Goal: Task Accomplishment & Management: Use online tool/utility

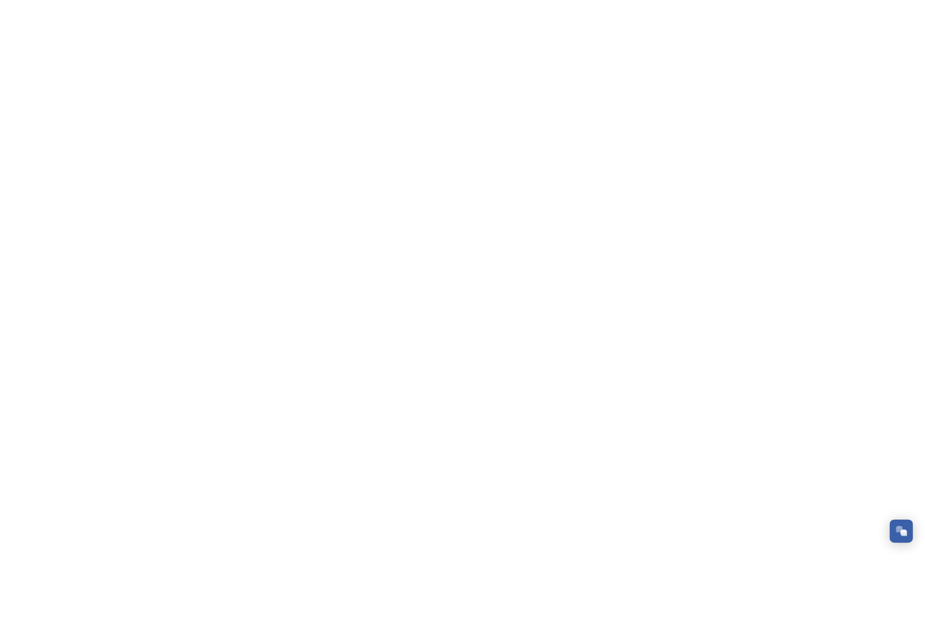
scroll to position [166, 0]
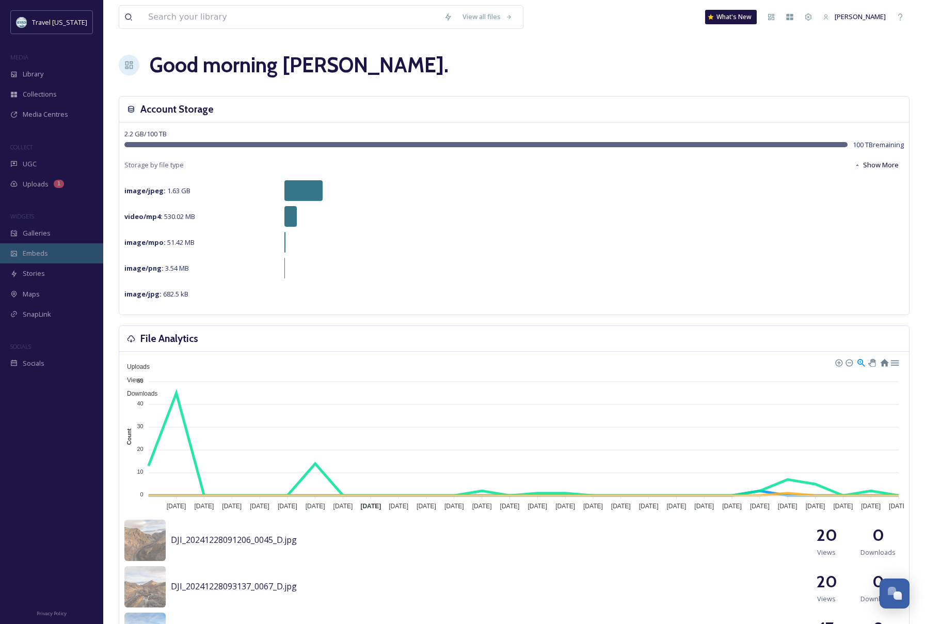
click at [46, 257] on span "Embeds" at bounding box center [35, 253] width 25 height 10
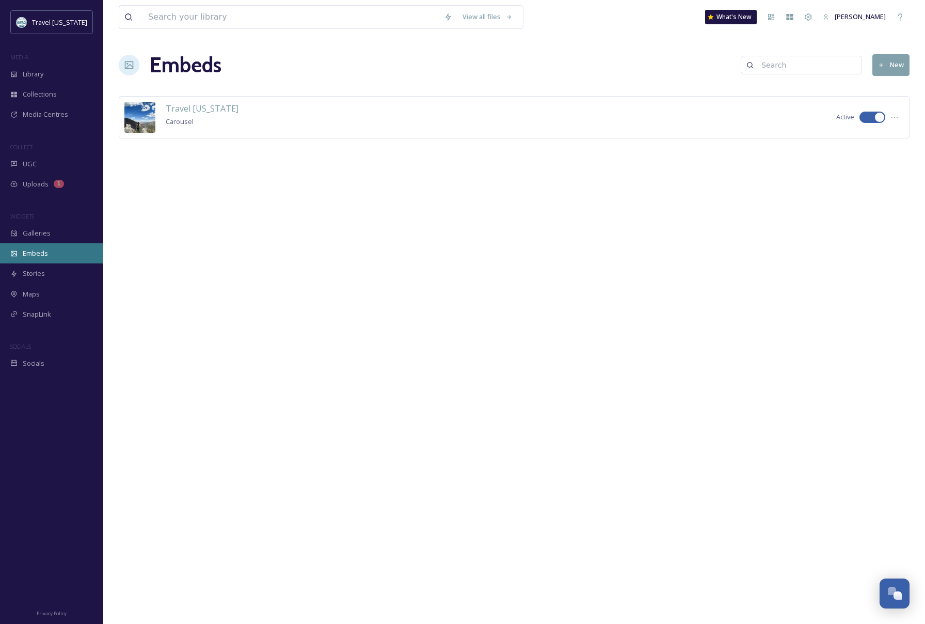
click at [51, 253] on div "Embeds" at bounding box center [51, 253] width 103 height 20
click at [54, 229] on div "Galleries" at bounding box center [51, 233] width 103 height 20
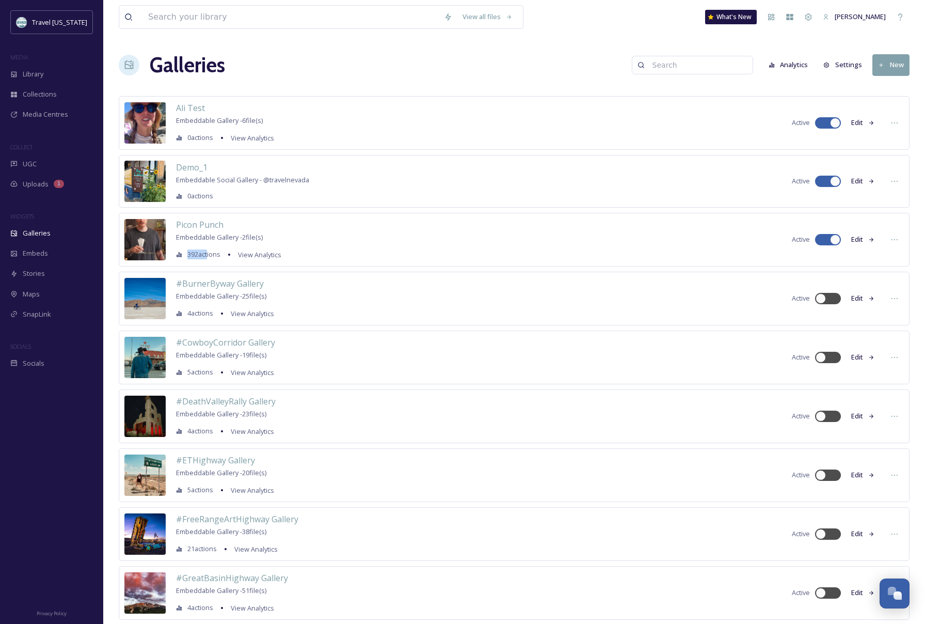
drag, startPoint x: 186, startPoint y: 254, endPoint x: 207, endPoint y: 255, distance: 21.2
click at [207, 255] on div "392 actions View Analytics" at bounding box center [228, 254] width 105 height 12
click at [216, 256] on span "392 actions" at bounding box center [203, 254] width 33 height 10
click at [198, 227] on span "Picon Punch" at bounding box center [199, 224] width 47 height 11
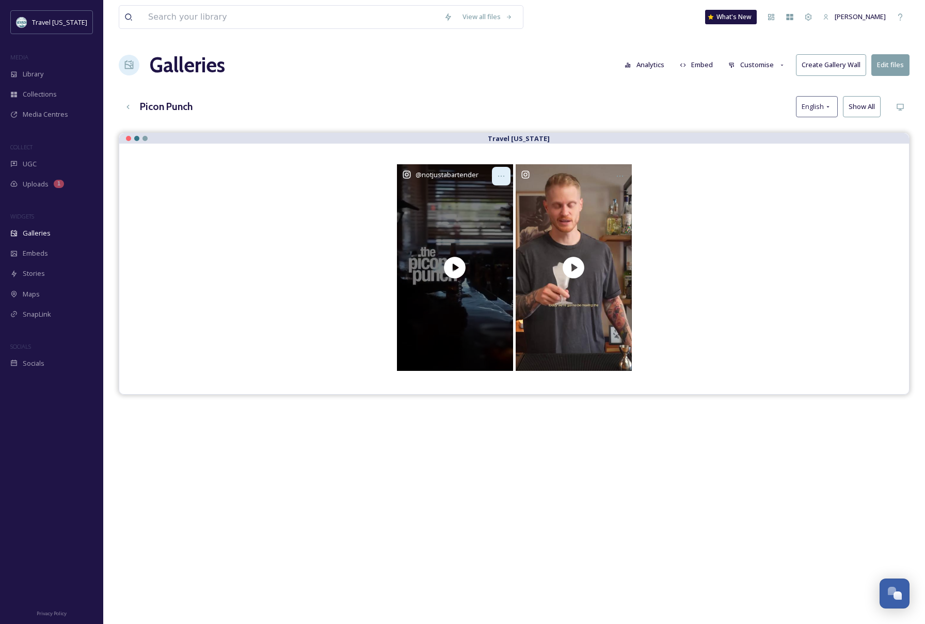
click at [507, 170] on div at bounding box center [501, 176] width 19 height 19
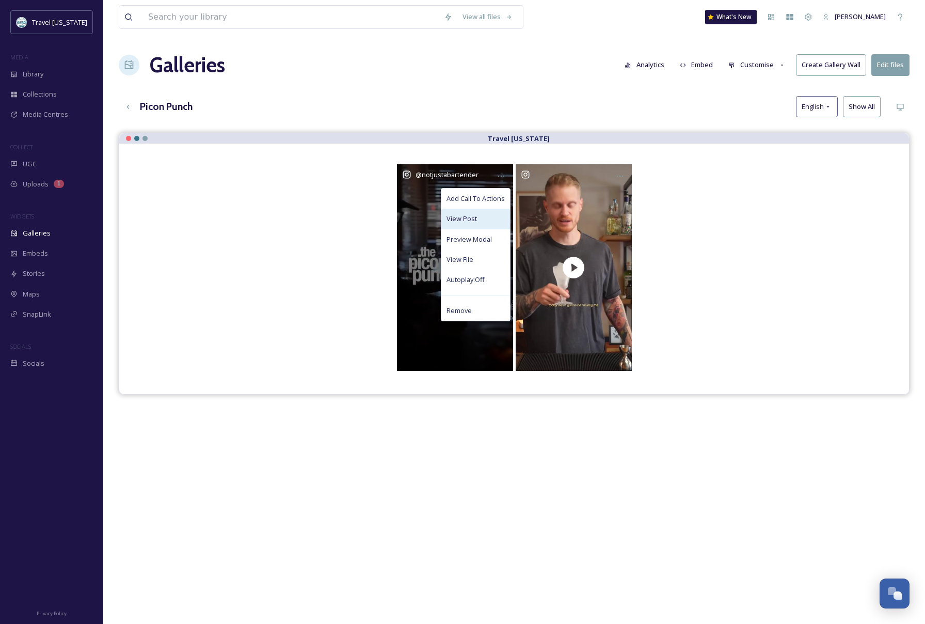
click at [487, 218] on div "View Post" at bounding box center [475, 219] width 69 height 20
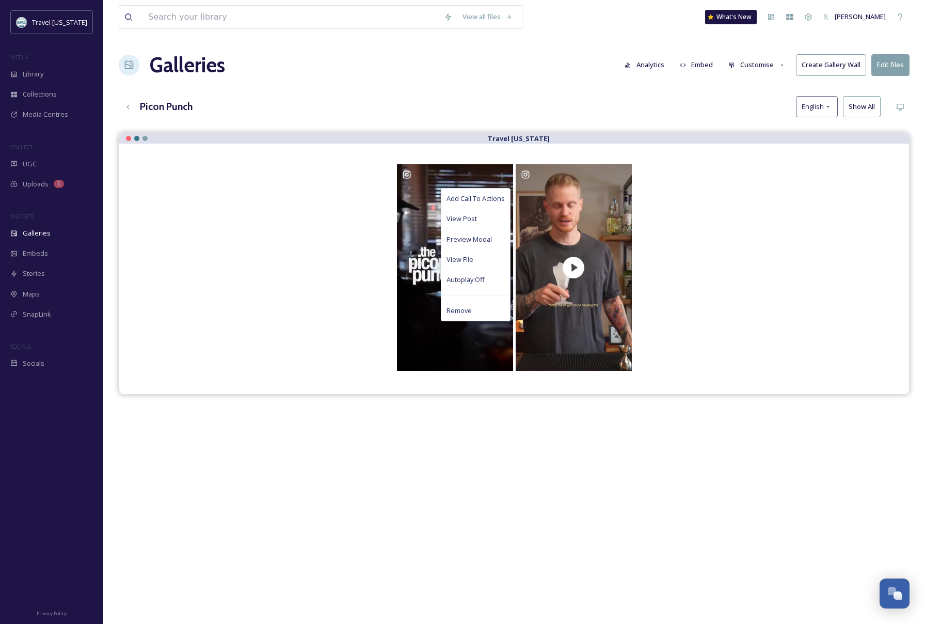
click at [643, 62] on button "Analytics" at bounding box center [644, 65] width 50 height 20
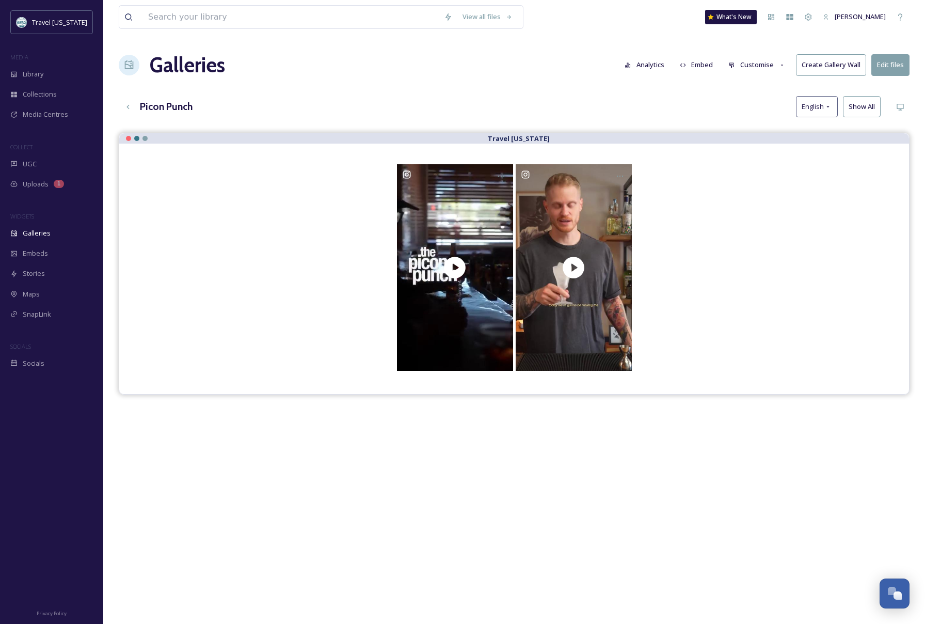
click at [754, 60] on button "Customise" at bounding box center [757, 65] width 68 height 20
click at [761, 84] on div "Layout" at bounding box center [760, 88] width 72 height 20
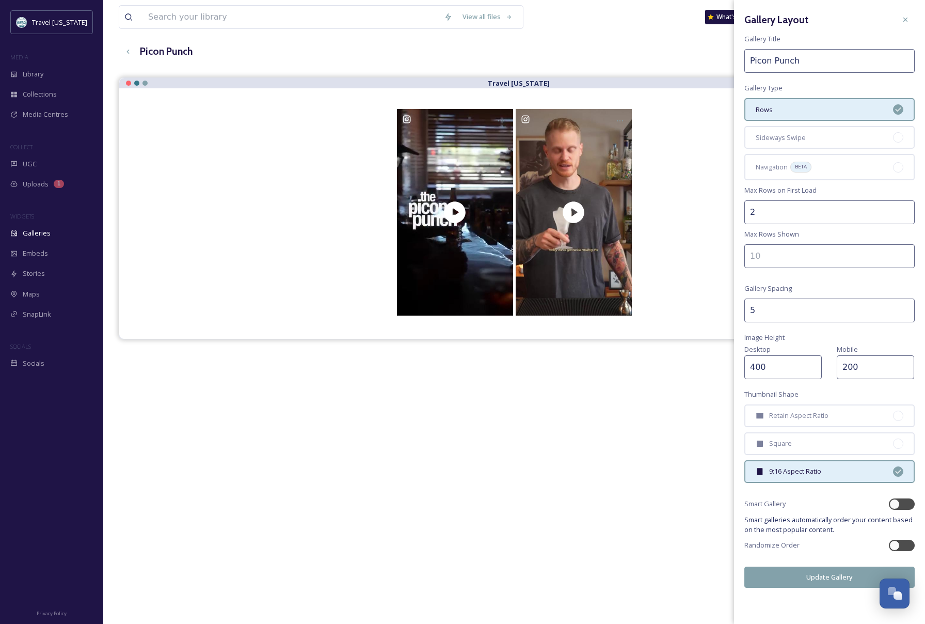
scroll to position [60, 0]
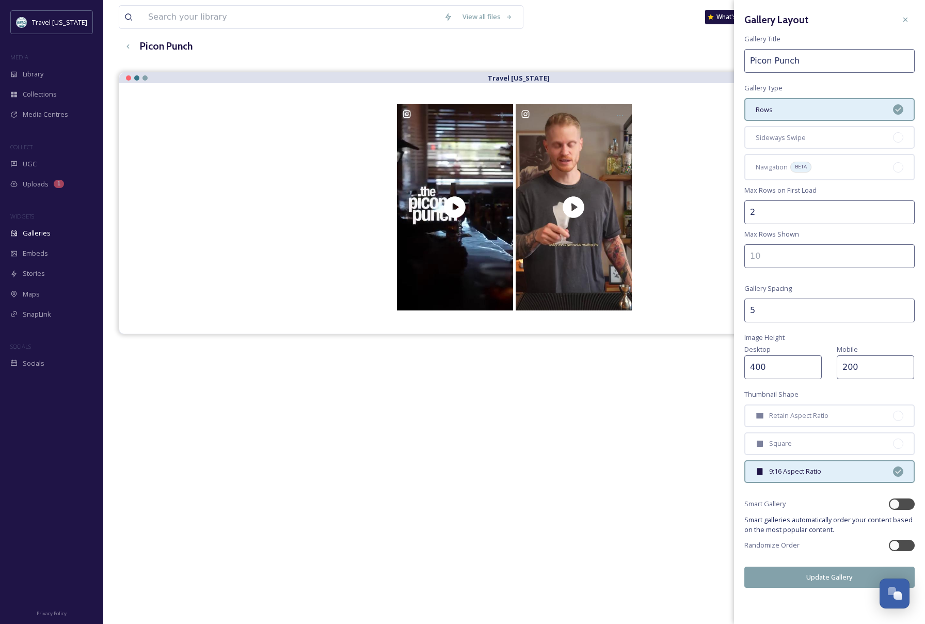
click at [648, 52] on div "Picon Punch English Show All" at bounding box center [514, 46] width 791 height 21
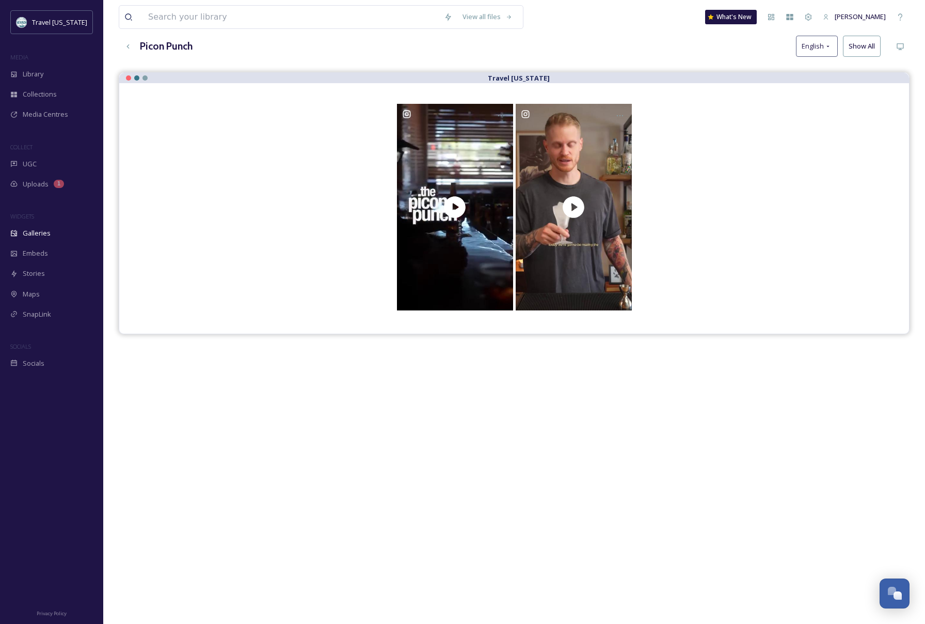
scroll to position [0, 0]
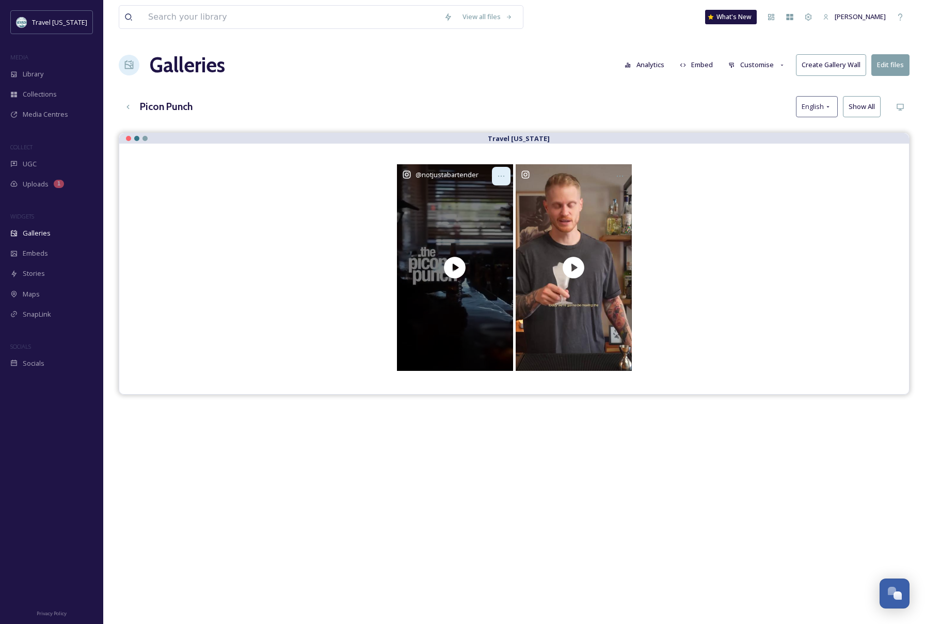
click at [503, 174] on icon at bounding box center [501, 176] width 8 height 8
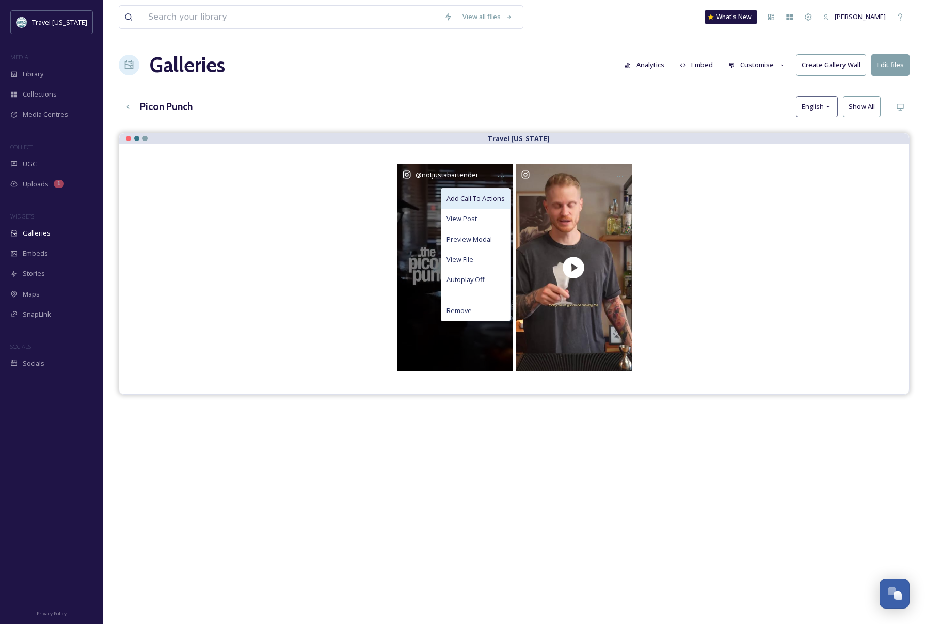
click at [485, 197] on span "Add Call To Actions" at bounding box center [475, 199] width 58 height 10
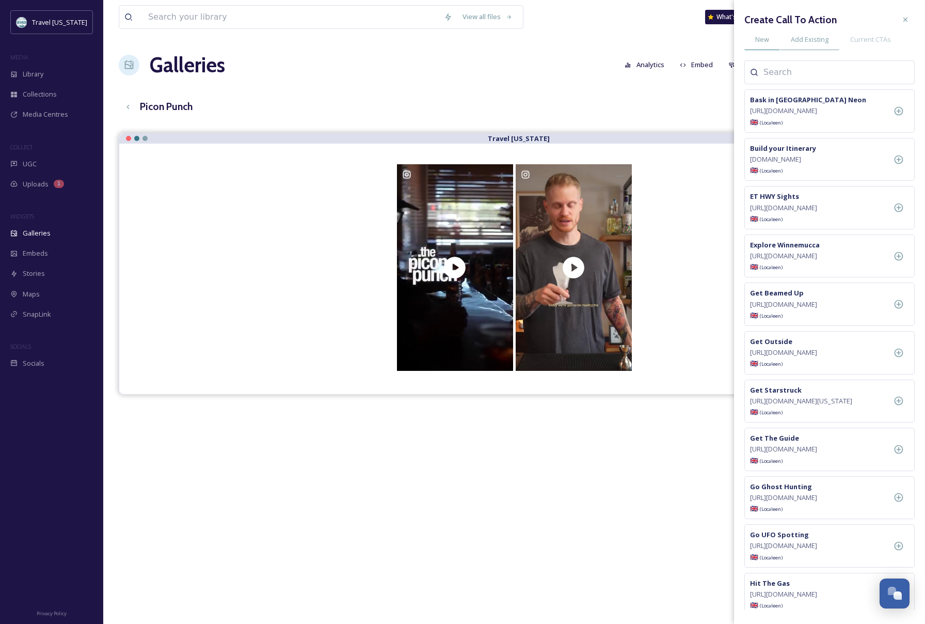
click at [758, 39] on span "New" at bounding box center [762, 40] width 14 height 10
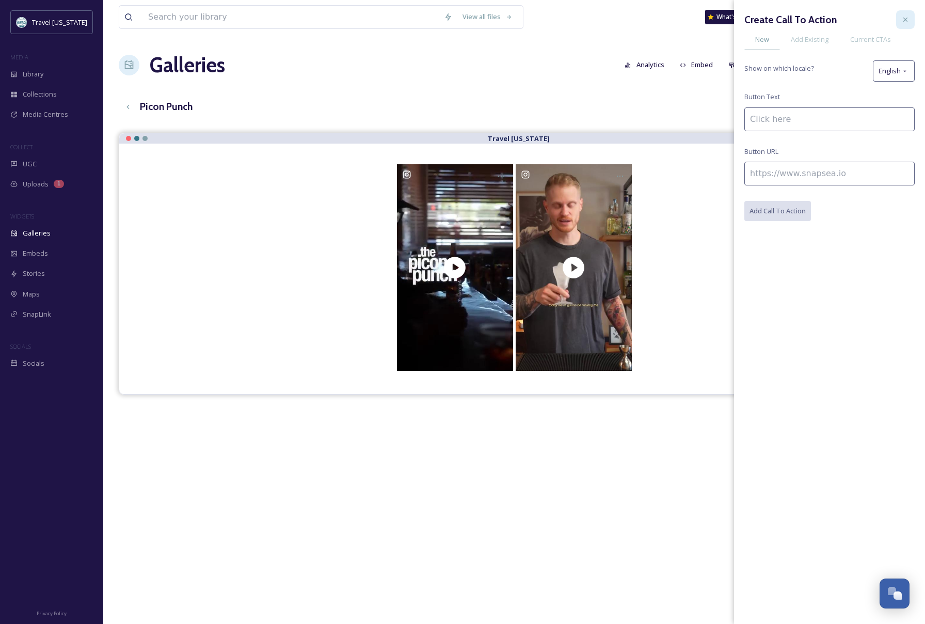
click at [907, 18] on icon at bounding box center [905, 19] width 8 height 8
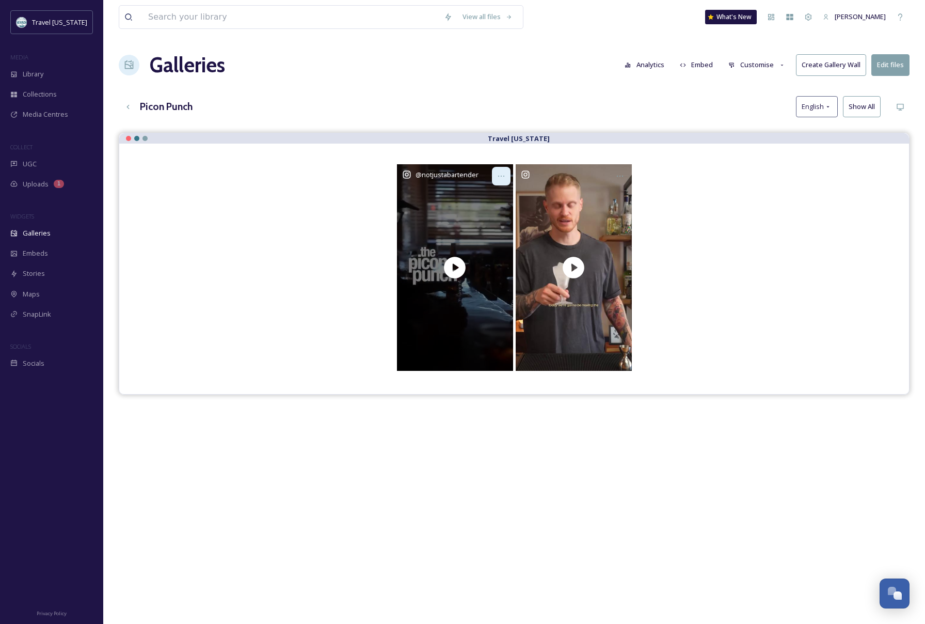
click at [505, 174] on icon at bounding box center [501, 176] width 8 height 8
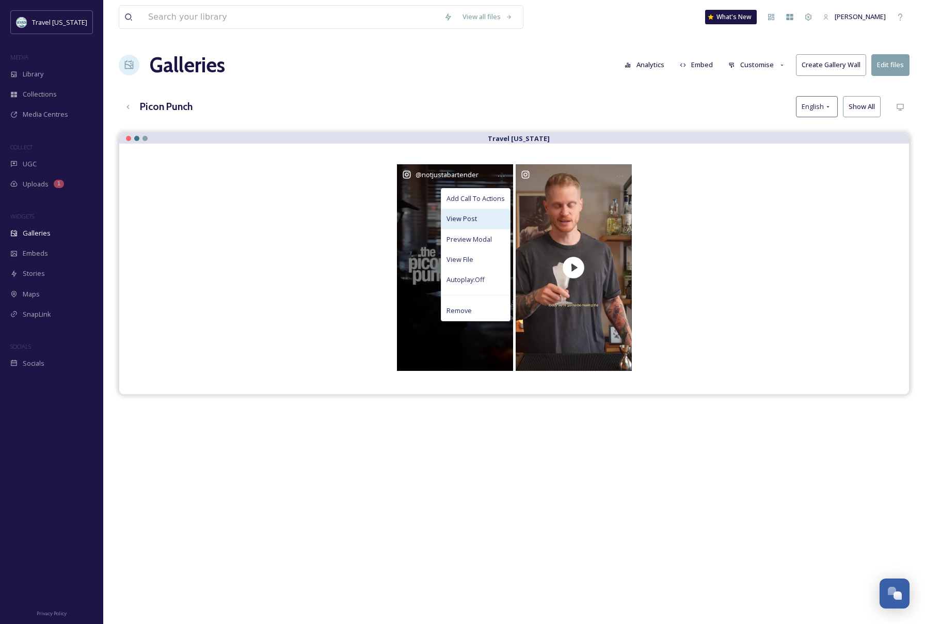
click at [488, 219] on div "View Post" at bounding box center [475, 219] width 69 height 20
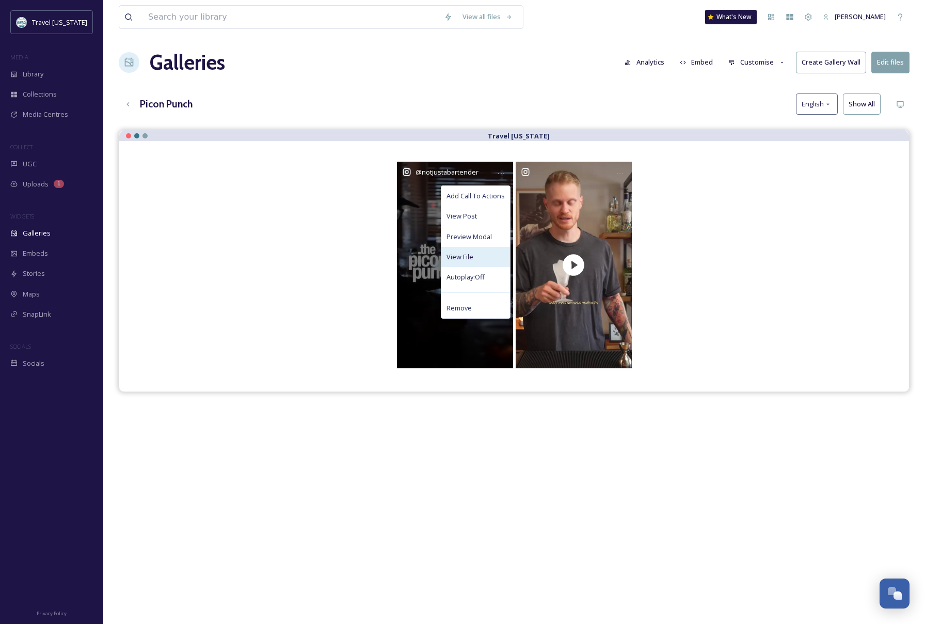
click at [491, 260] on div "View File" at bounding box center [475, 257] width 69 height 20
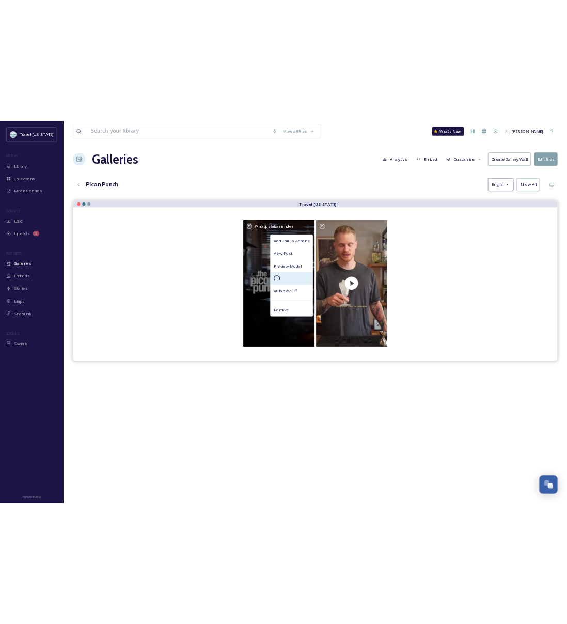
scroll to position [0, 0]
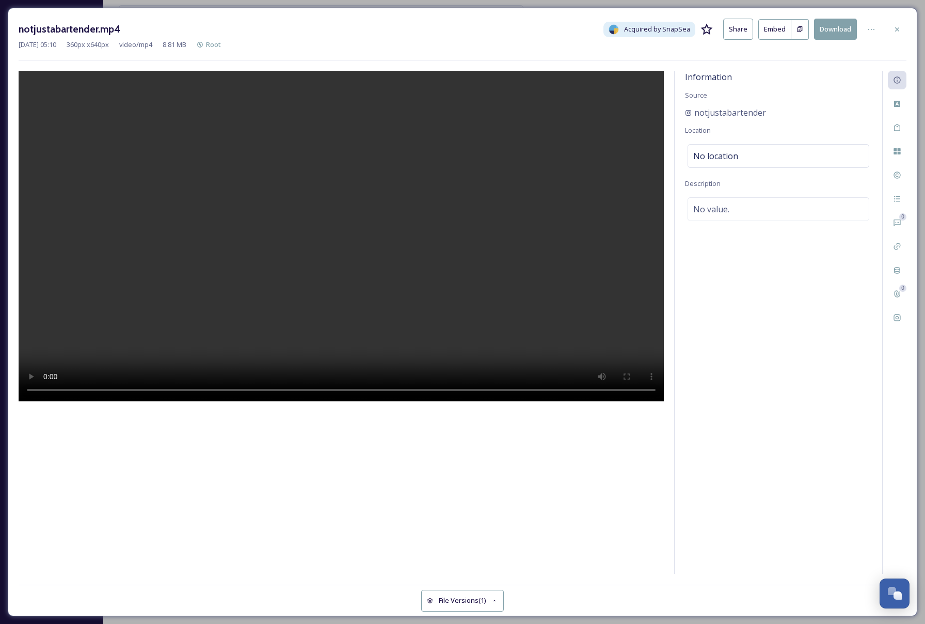
click at [896, 90] on div "0 0" at bounding box center [894, 322] width 24 height 503
click at [892, 101] on div "Custom Attributes" at bounding box center [897, 103] width 19 height 19
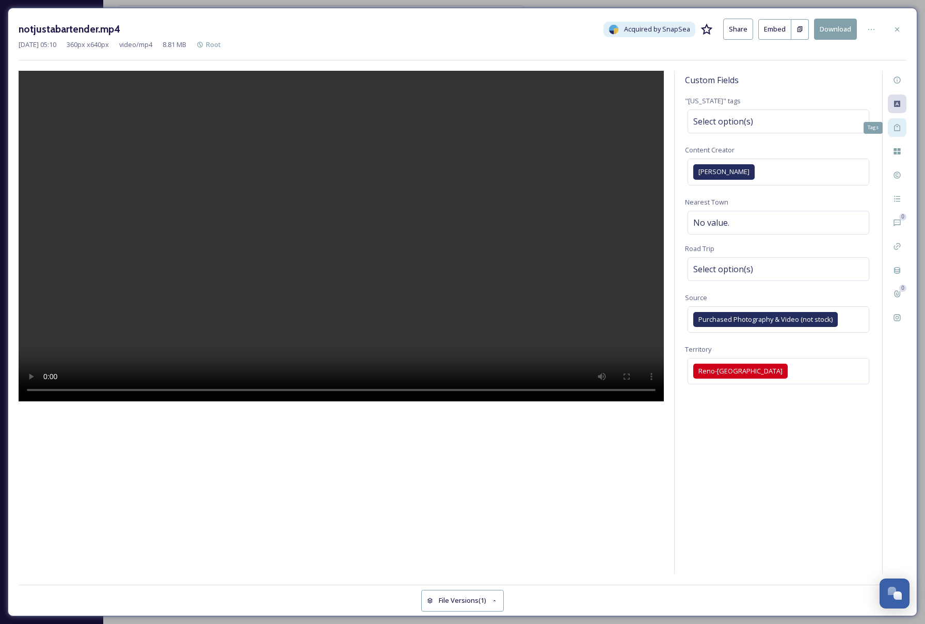
click at [896, 127] on icon at bounding box center [897, 127] width 8 height 8
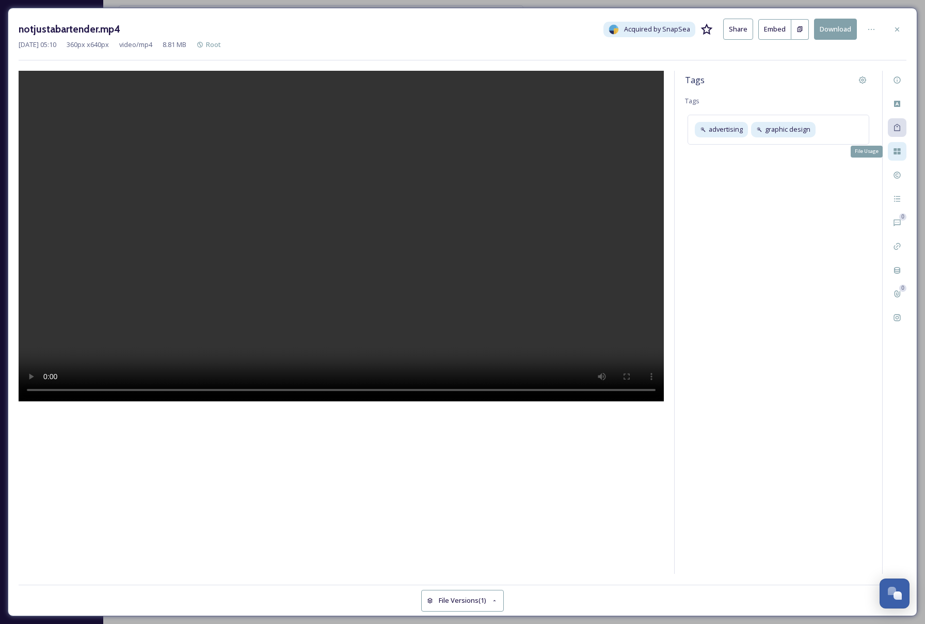
click at [896, 156] on div "File Usage" at bounding box center [897, 151] width 19 height 19
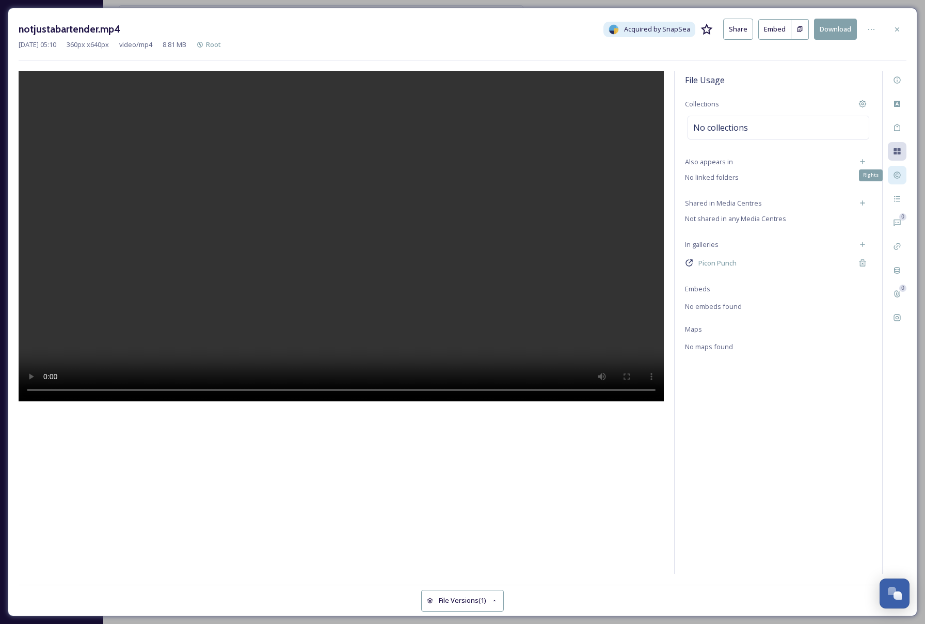
click at [898, 176] on icon at bounding box center [897, 175] width 8 height 8
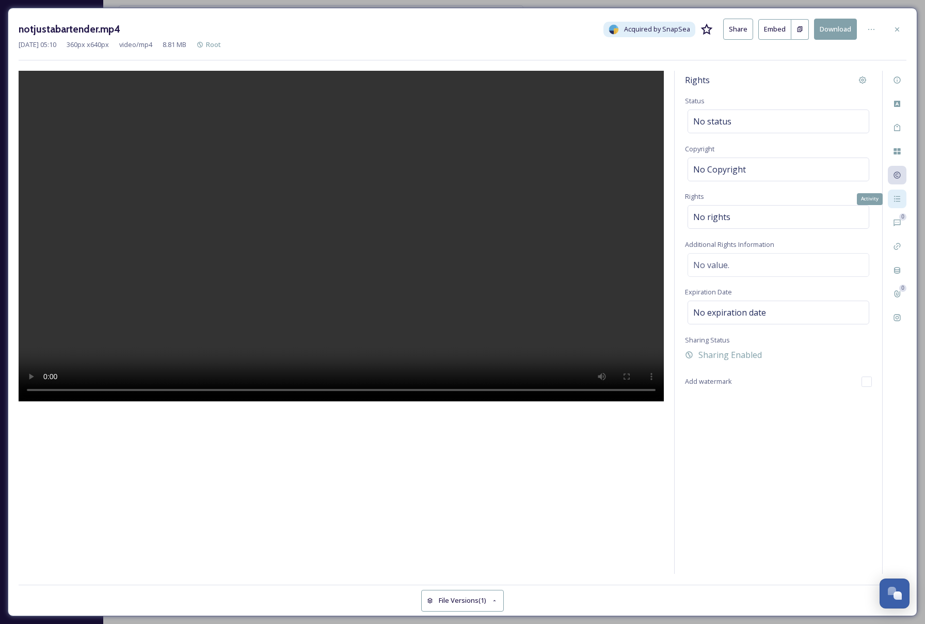
click at [901, 199] on div "Activity" at bounding box center [897, 198] width 19 height 19
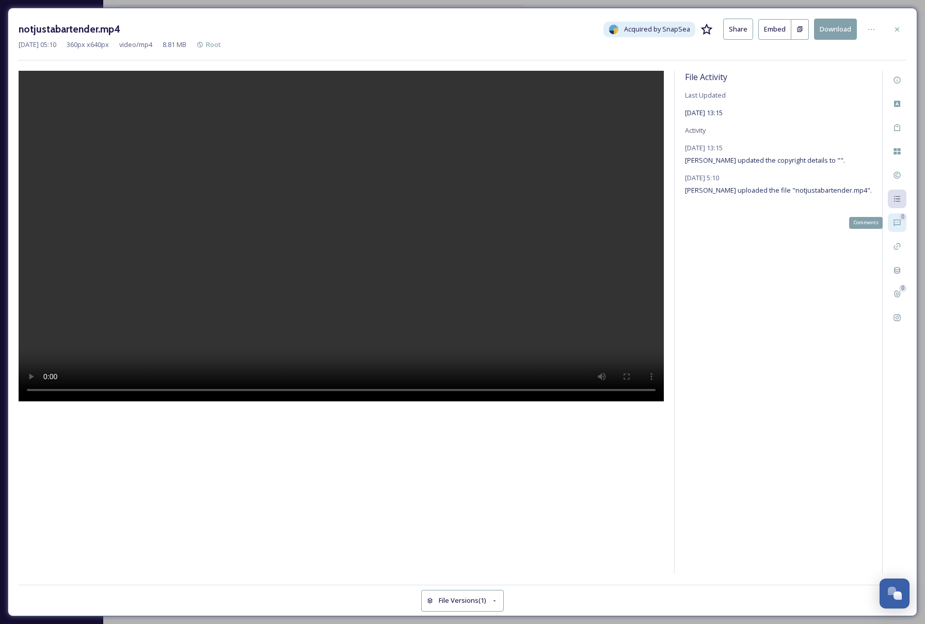
click at [902, 223] on div "0 Comments" at bounding box center [897, 222] width 19 height 19
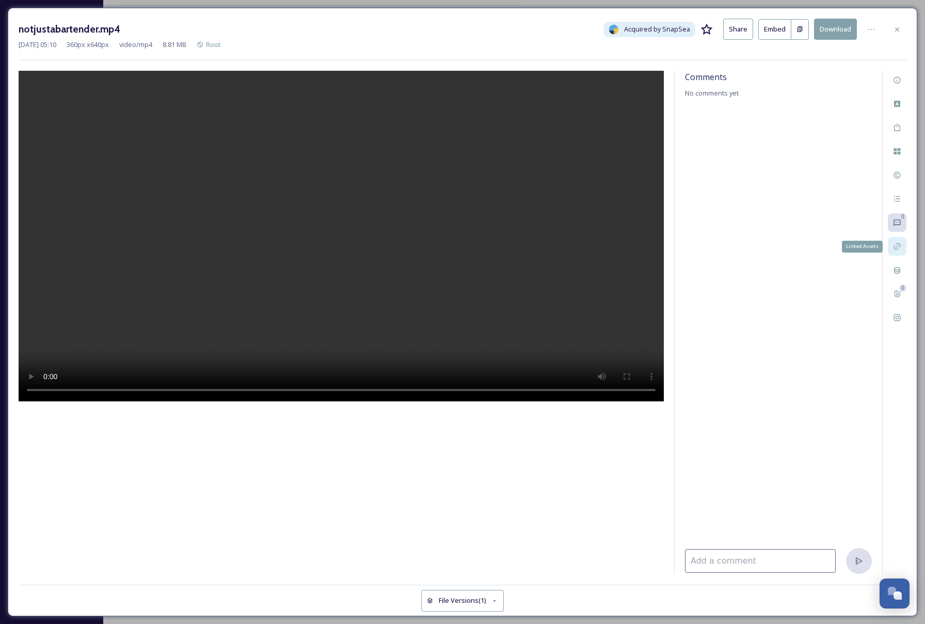
click at [896, 237] on div "Linked Assets" at bounding box center [897, 246] width 19 height 19
click at [897, 274] on icon at bounding box center [897, 270] width 8 height 8
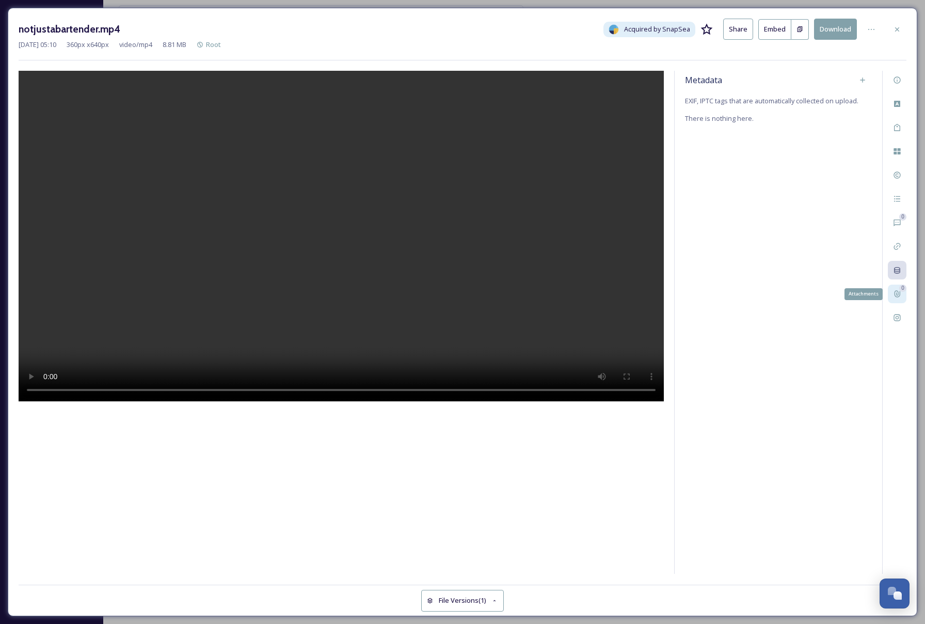
click at [899, 288] on div "0" at bounding box center [902, 287] width 7 height 7
click at [892, 311] on div "Social Information" at bounding box center [897, 317] width 19 height 19
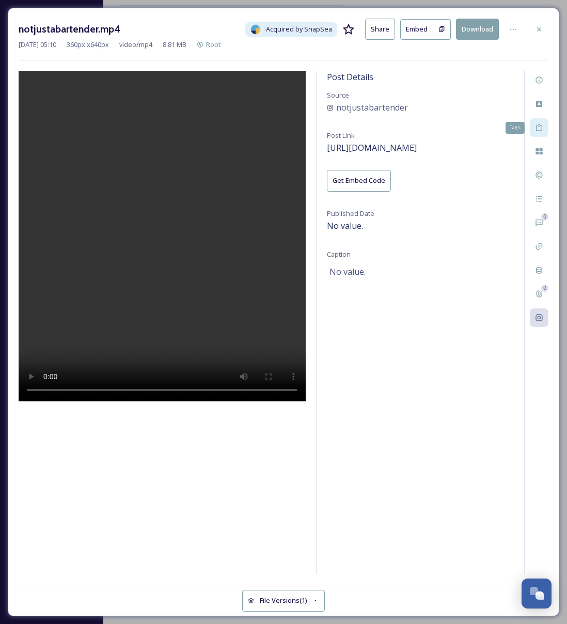
click at [542, 126] on icon at bounding box center [539, 127] width 8 height 8
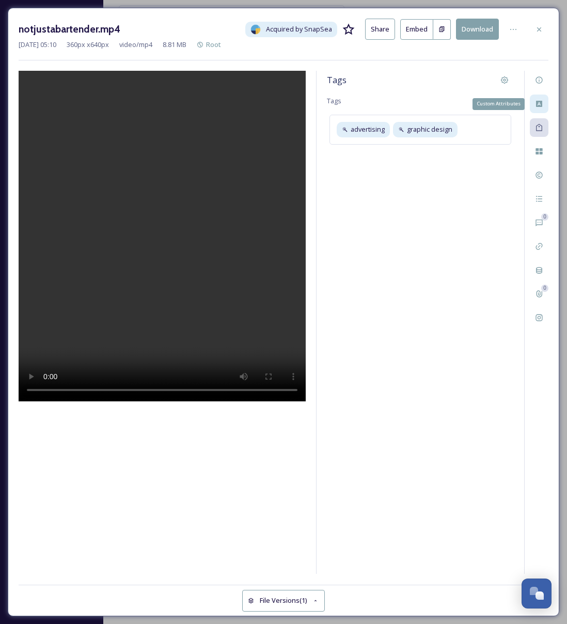
click at [543, 103] on div "Custom Attributes" at bounding box center [539, 103] width 19 height 19
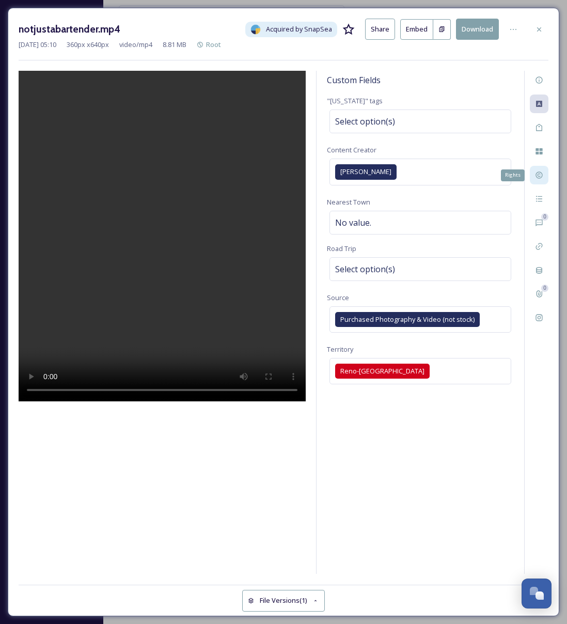
click at [537, 175] on icon at bounding box center [538, 175] width 7 height 7
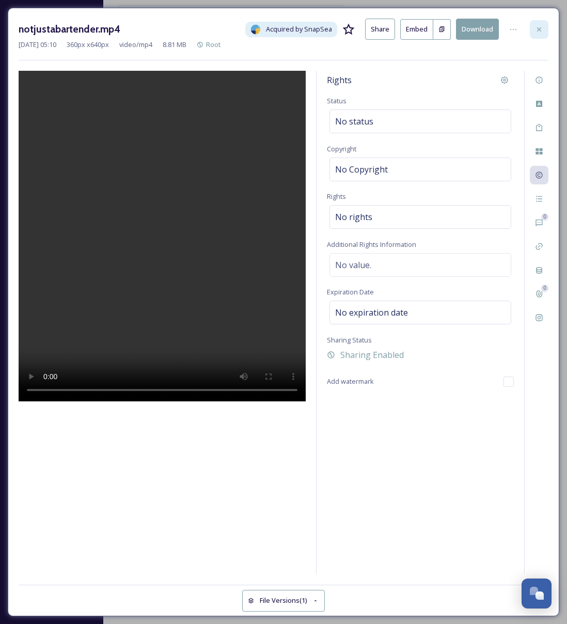
click at [541, 33] on icon at bounding box center [539, 29] width 8 height 8
